Goal: Information Seeking & Learning: Check status

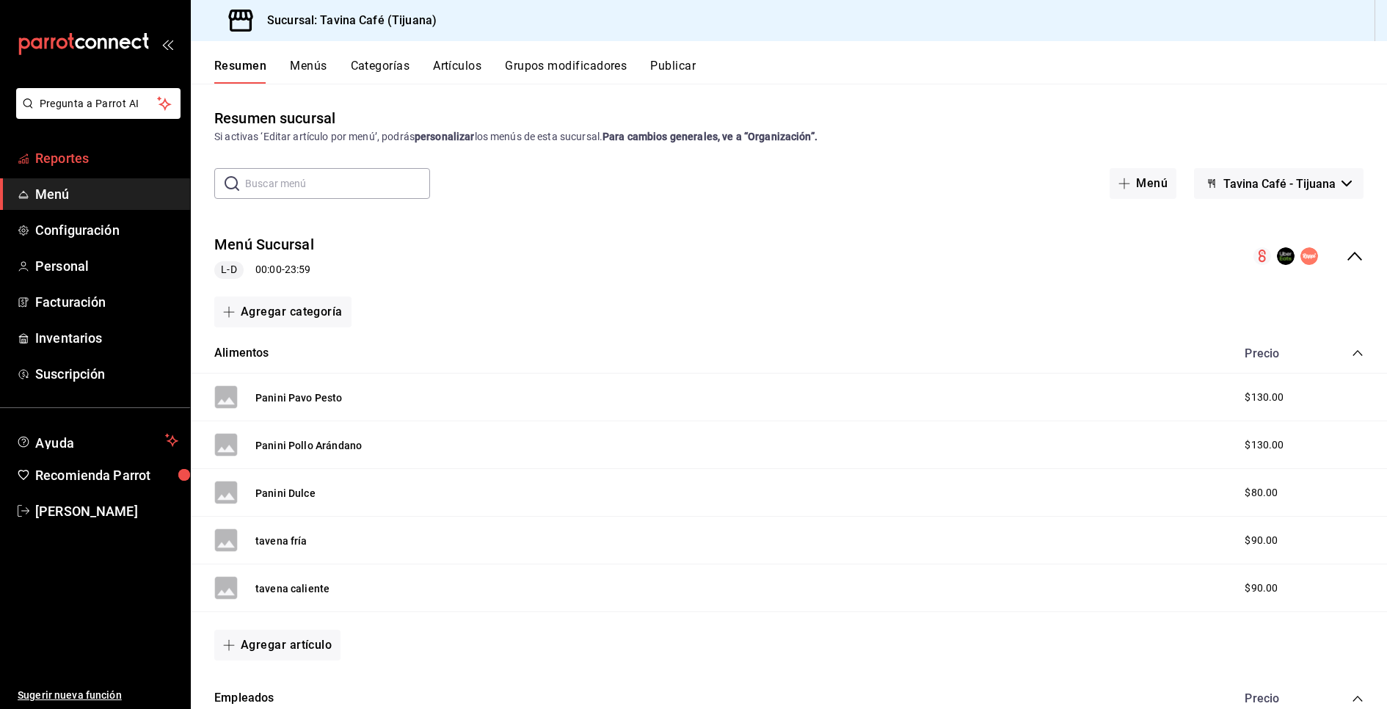
click at [107, 166] on span "Reportes" at bounding box center [106, 158] width 143 height 20
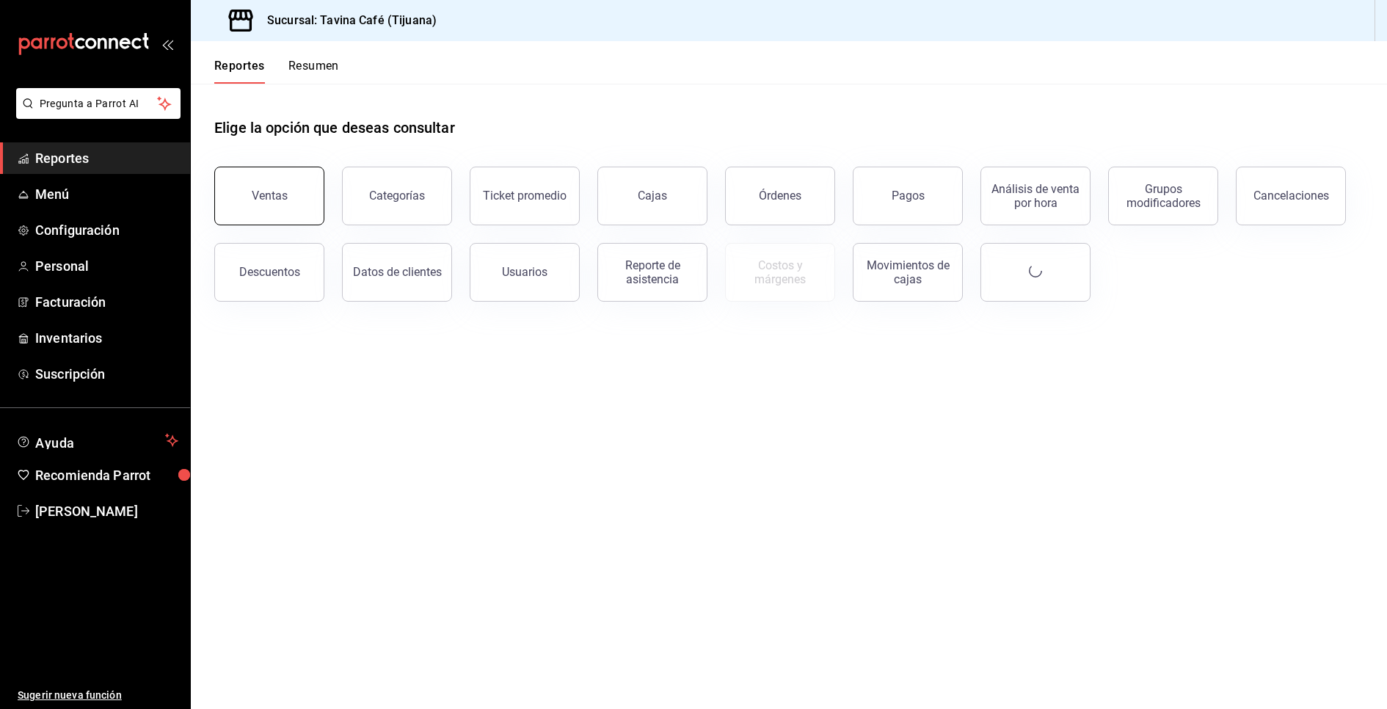
drag, startPoint x: 107, startPoint y: 166, endPoint x: 295, endPoint y: 191, distance: 189.6
click at [295, 191] on div "Pregunta a Parrot AI Reportes Menú Configuración Personal Facturación Inventari…" at bounding box center [693, 354] width 1387 height 709
click at [316, 189] on button "Ventas" at bounding box center [269, 196] width 110 height 59
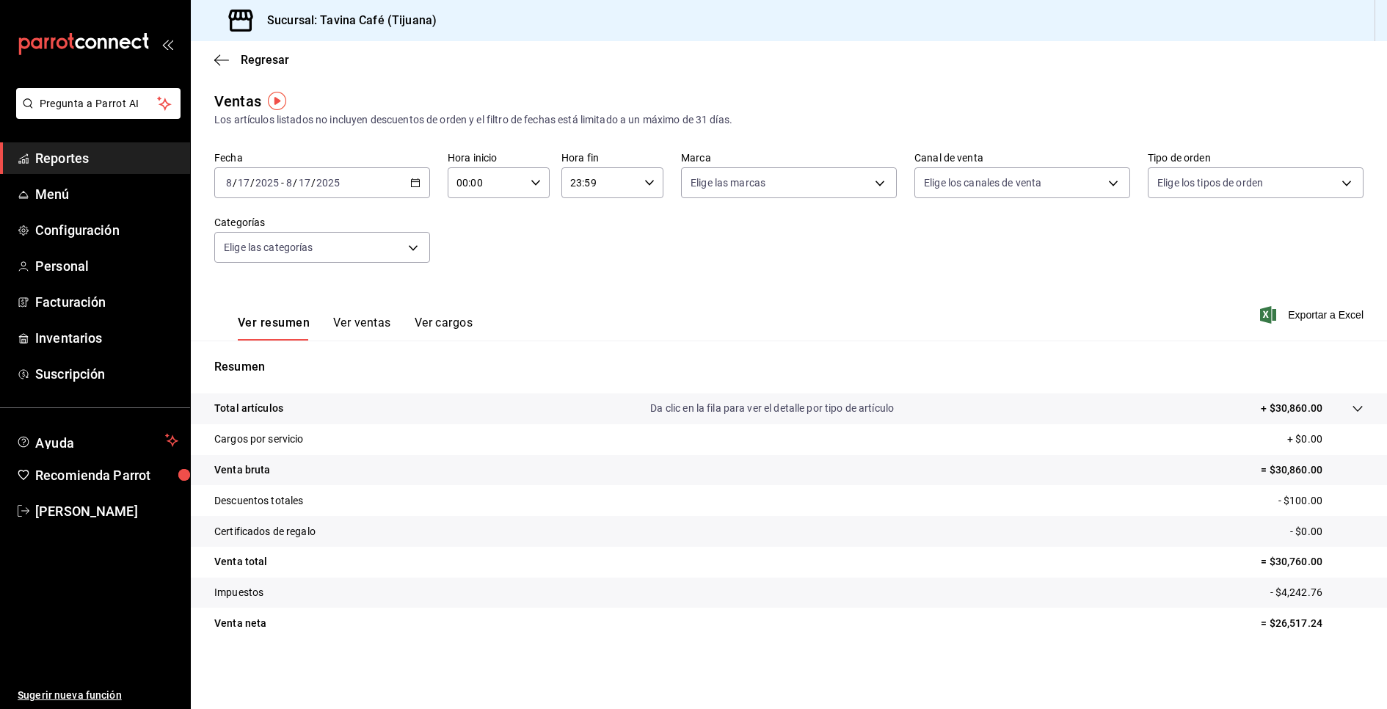
click at [402, 184] on div "[DATE] [DATE] - [DATE] [DATE]" at bounding box center [322, 182] width 216 height 31
click at [272, 230] on span "Hoy" at bounding box center [284, 226] width 114 height 15
click at [717, 341] on div "Resumen Total artículos Da clic en la fila para ver el detalle por tipo de artí…" at bounding box center [789, 499] width 1196 height 316
